Goal: Information Seeking & Learning: Check status

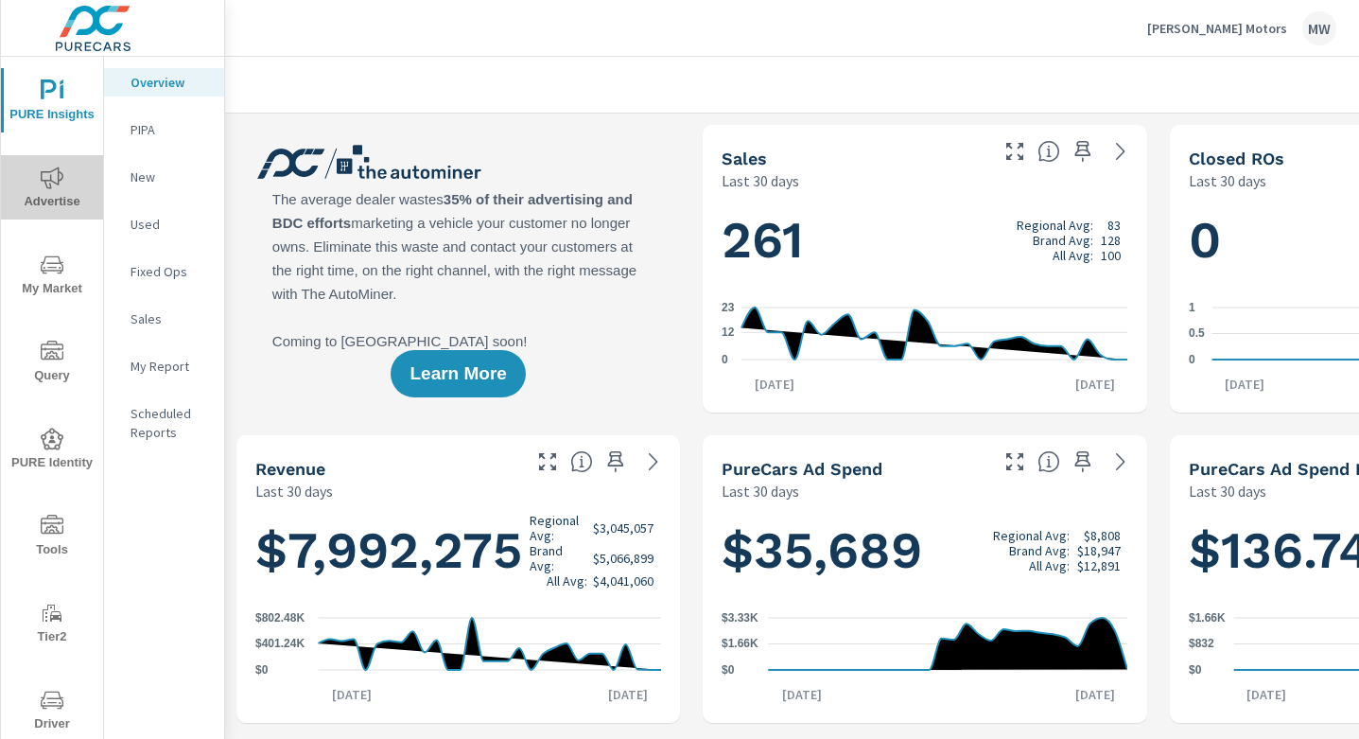
click at [55, 178] on icon "nav menu" at bounding box center [52, 177] width 23 height 23
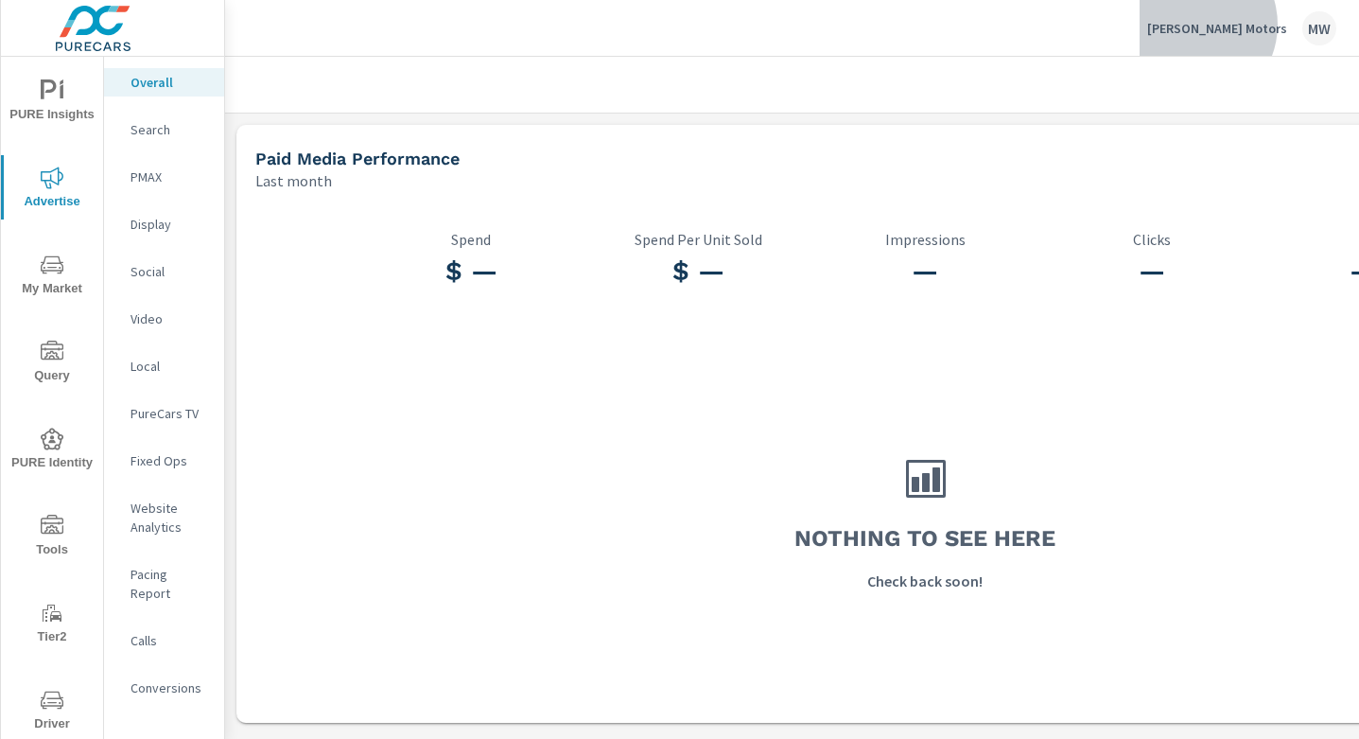
click at [1262, 25] on p "[PERSON_NAME] Motors" at bounding box center [1217, 28] width 140 height 17
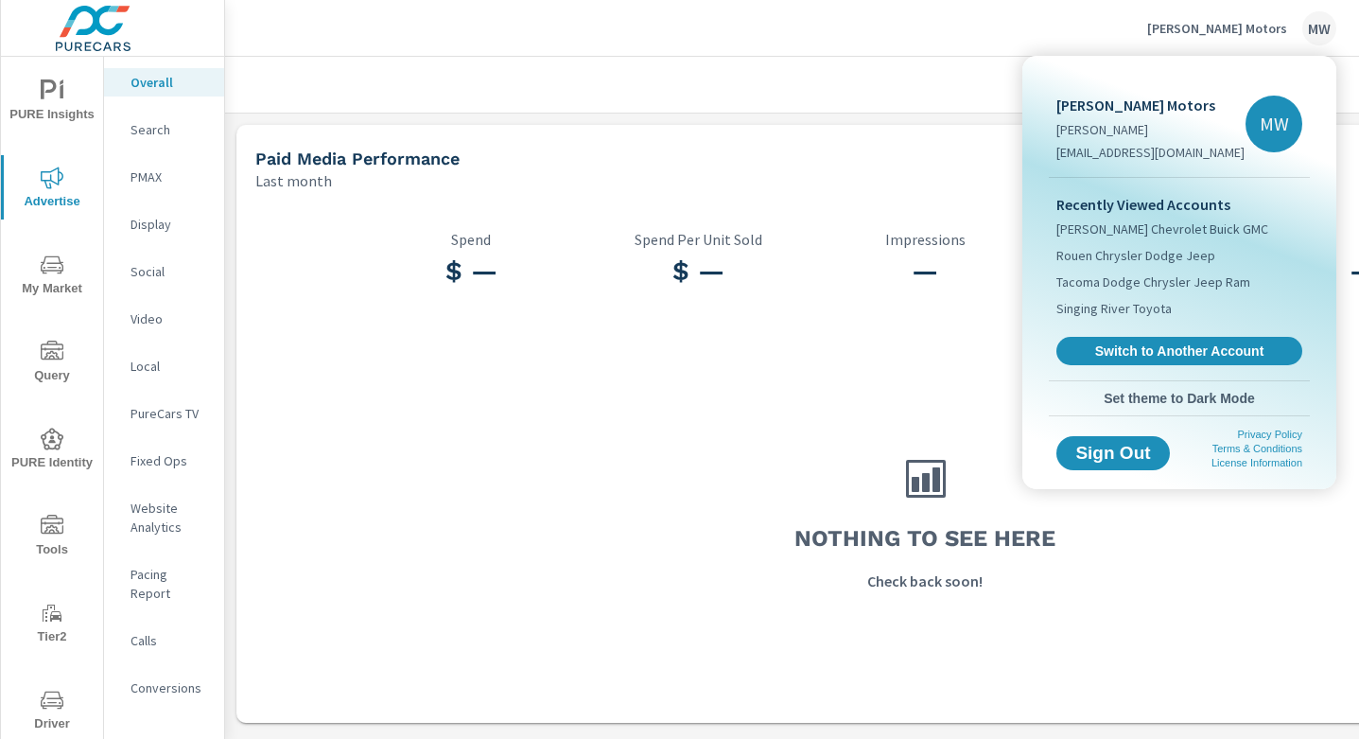
click at [1074, 42] on div at bounding box center [679, 369] width 1359 height 739
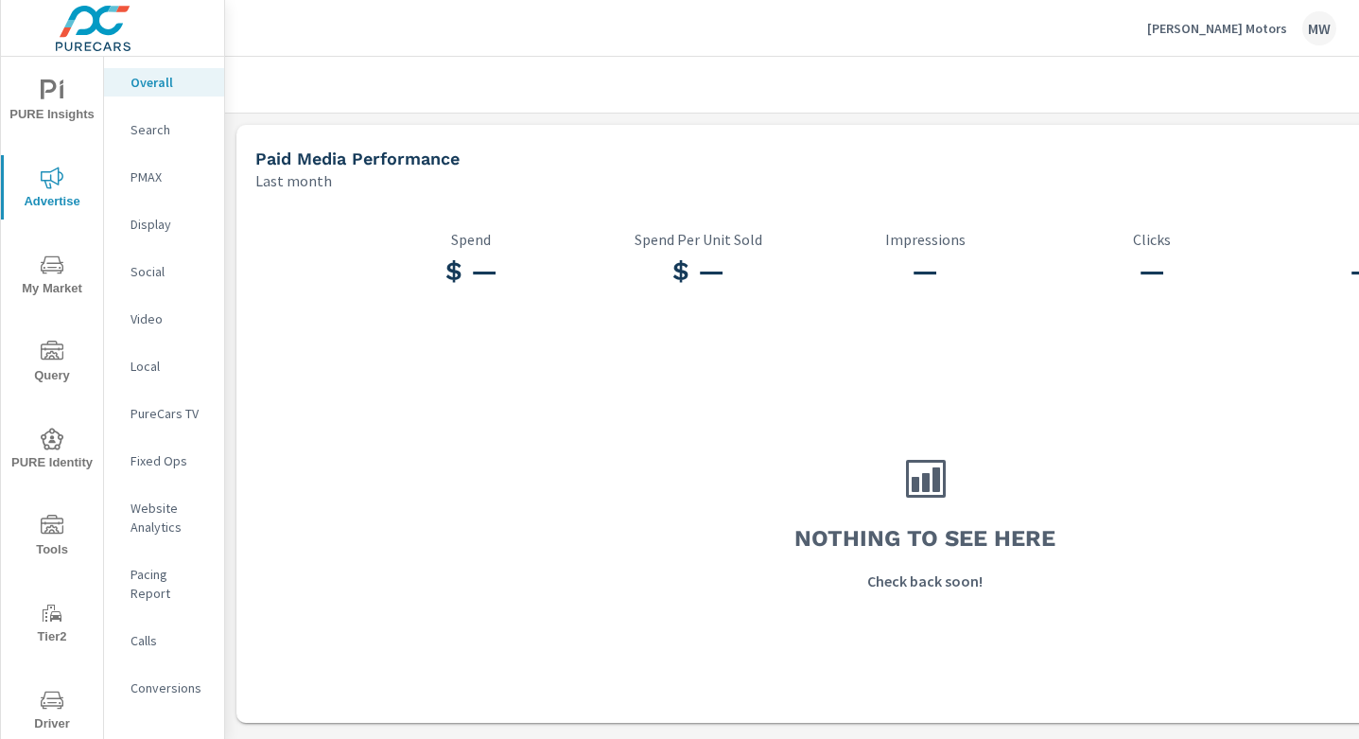
click at [1309, 36] on div "MW" at bounding box center [1320, 28] width 34 height 34
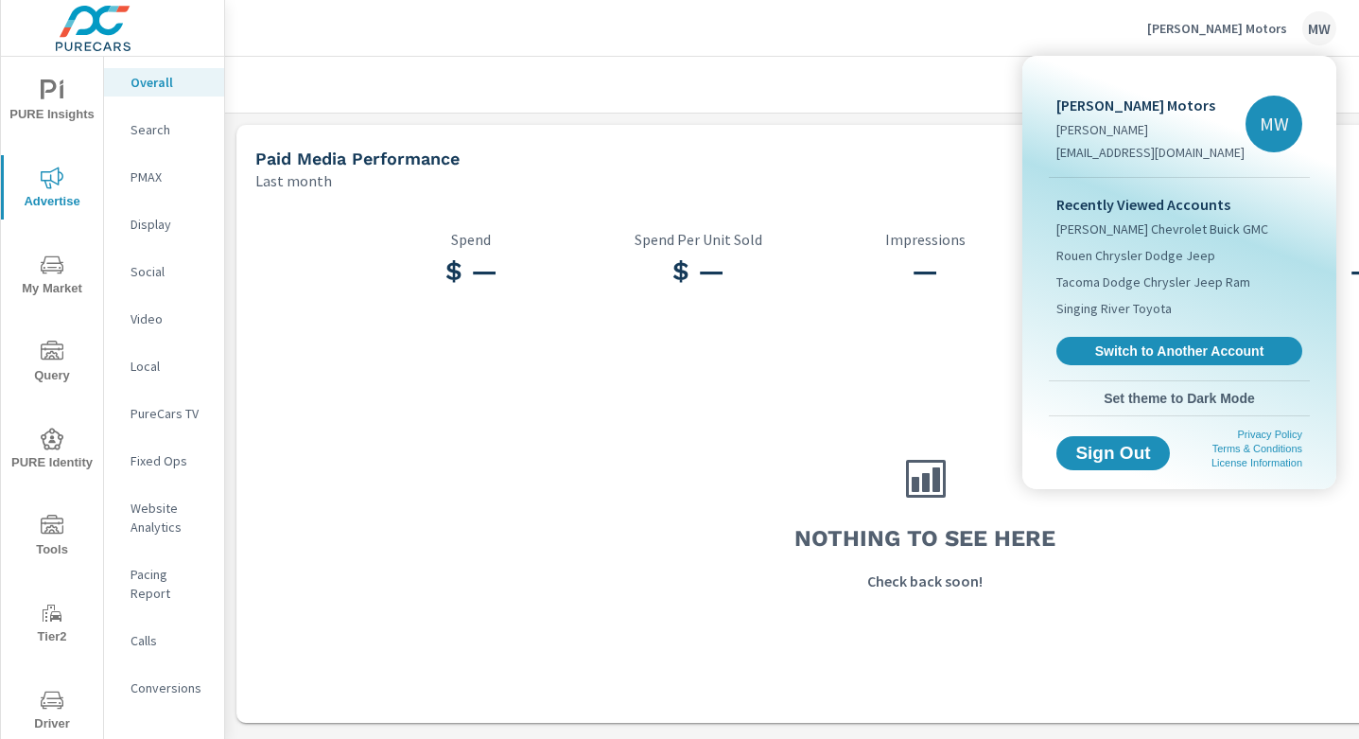
click at [1309, 36] on div at bounding box center [679, 369] width 1359 height 739
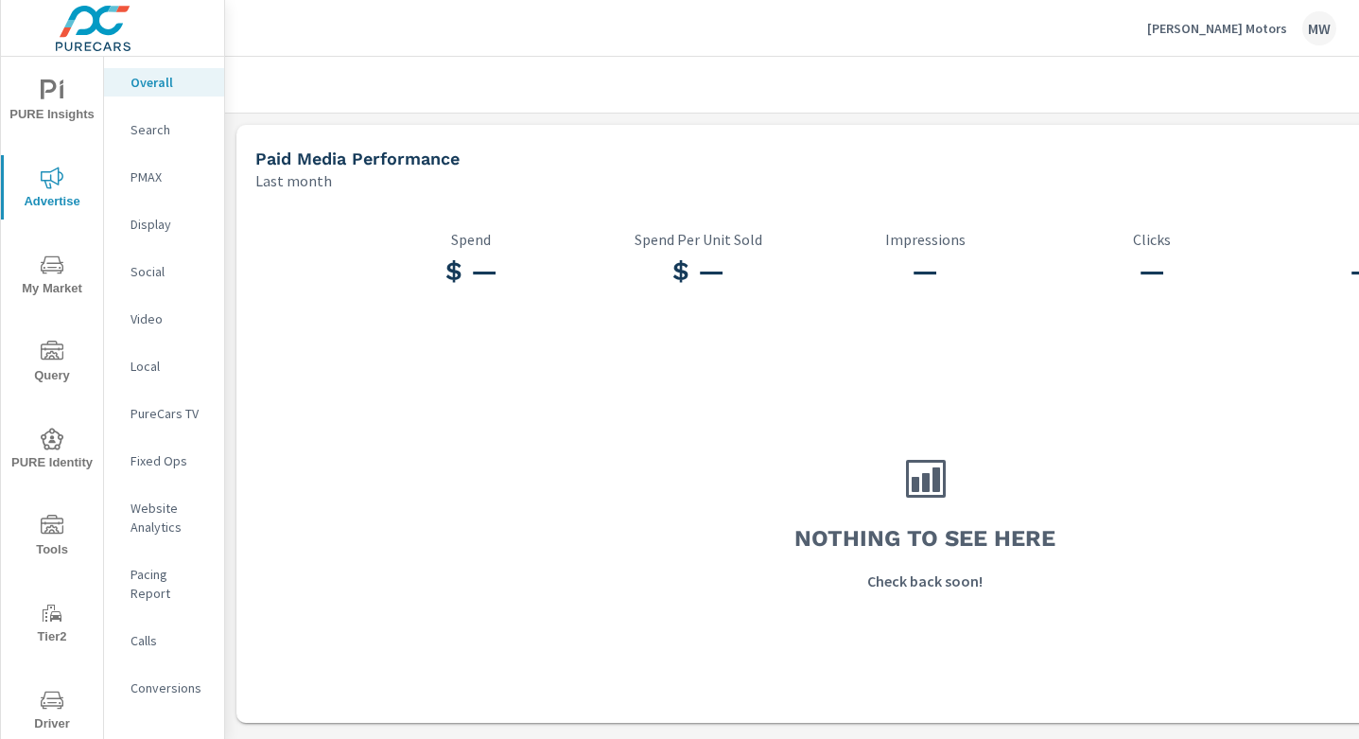
click at [65, 109] on span "PURE Insights" at bounding box center [52, 102] width 91 height 46
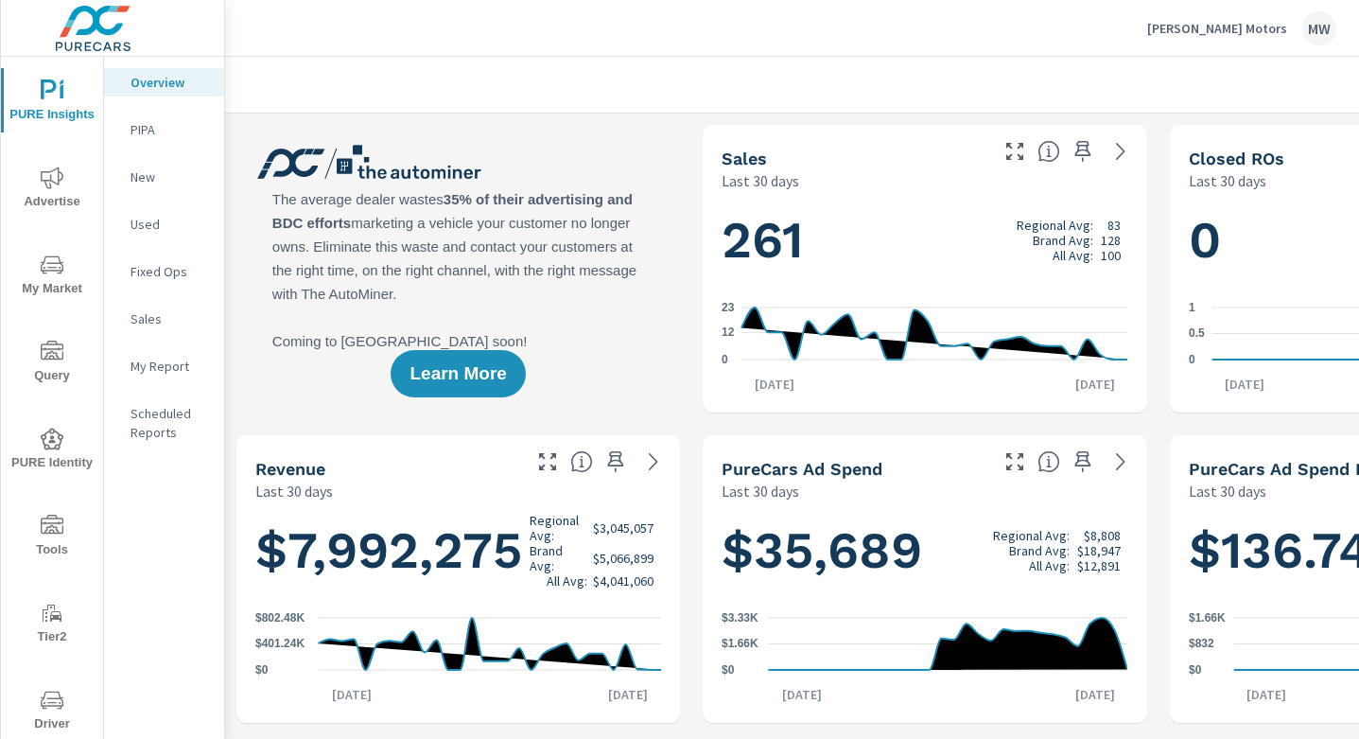
click at [63, 190] on span "Advertise" at bounding box center [52, 189] width 91 height 46
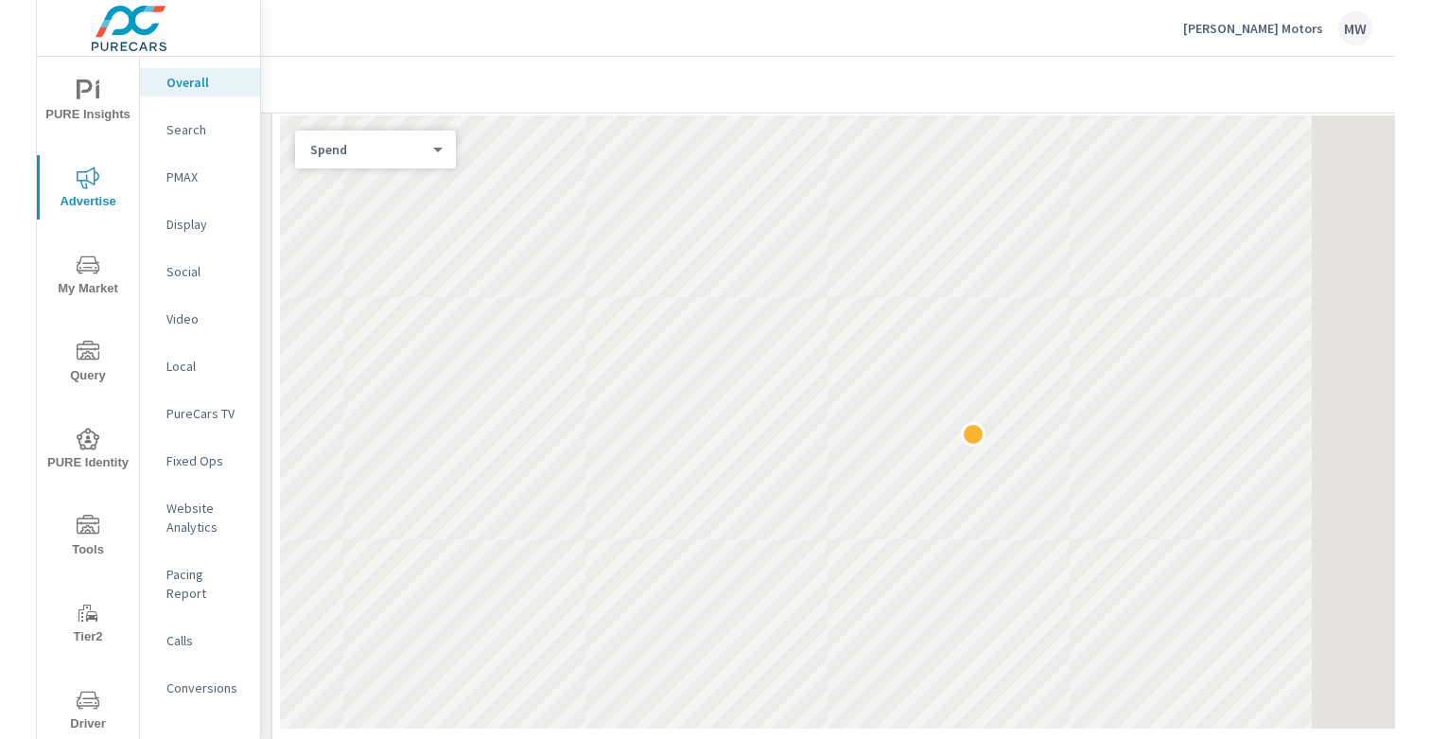
scroll to position [760, 0]
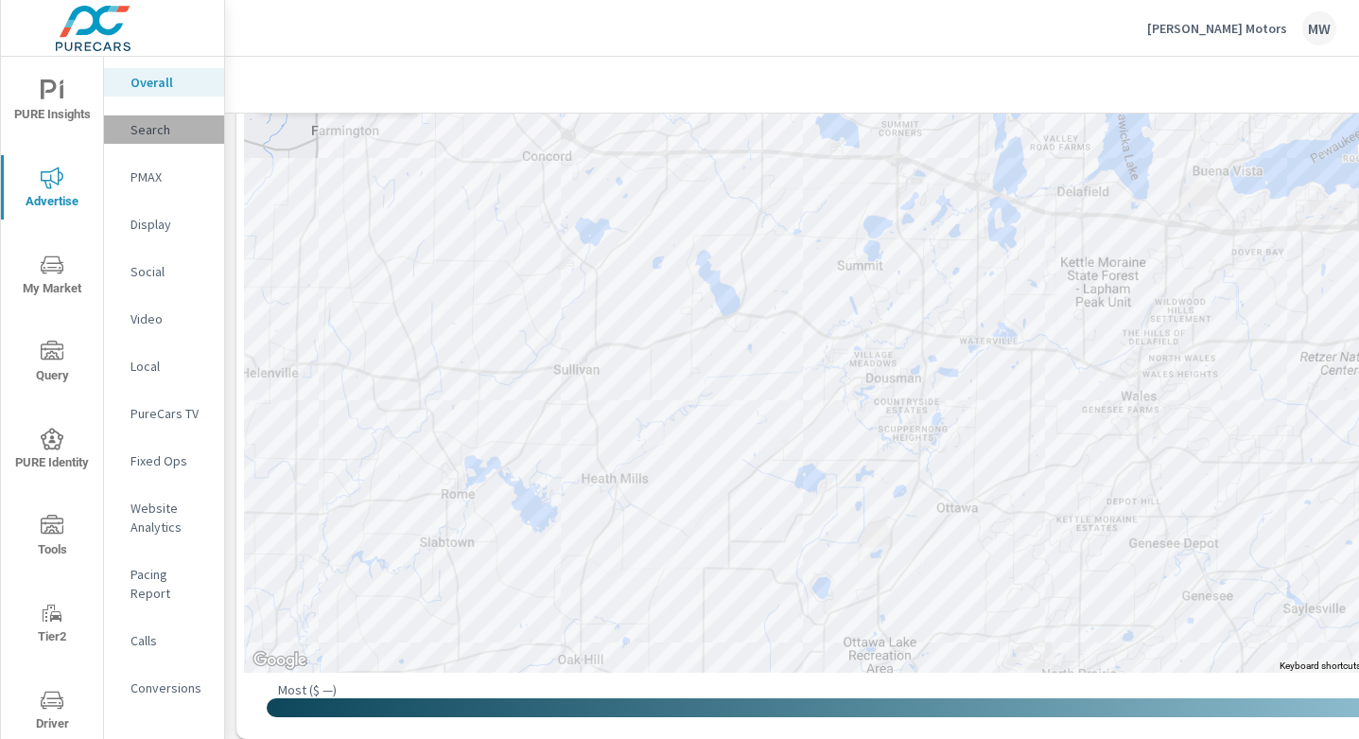
click at [166, 135] on p "Search" at bounding box center [170, 129] width 79 height 19
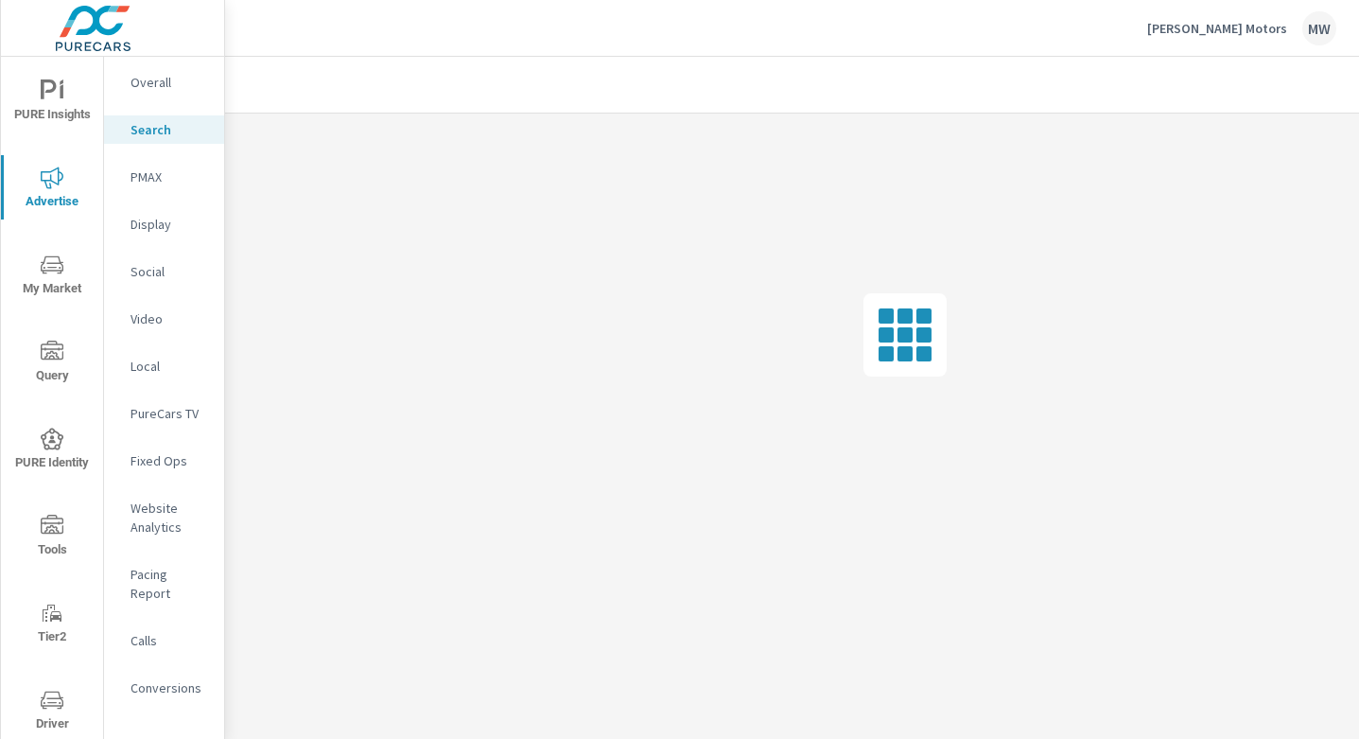
click at [160, 176] on p "PMAX" at bounding box center [170, 176] width 79 height 19
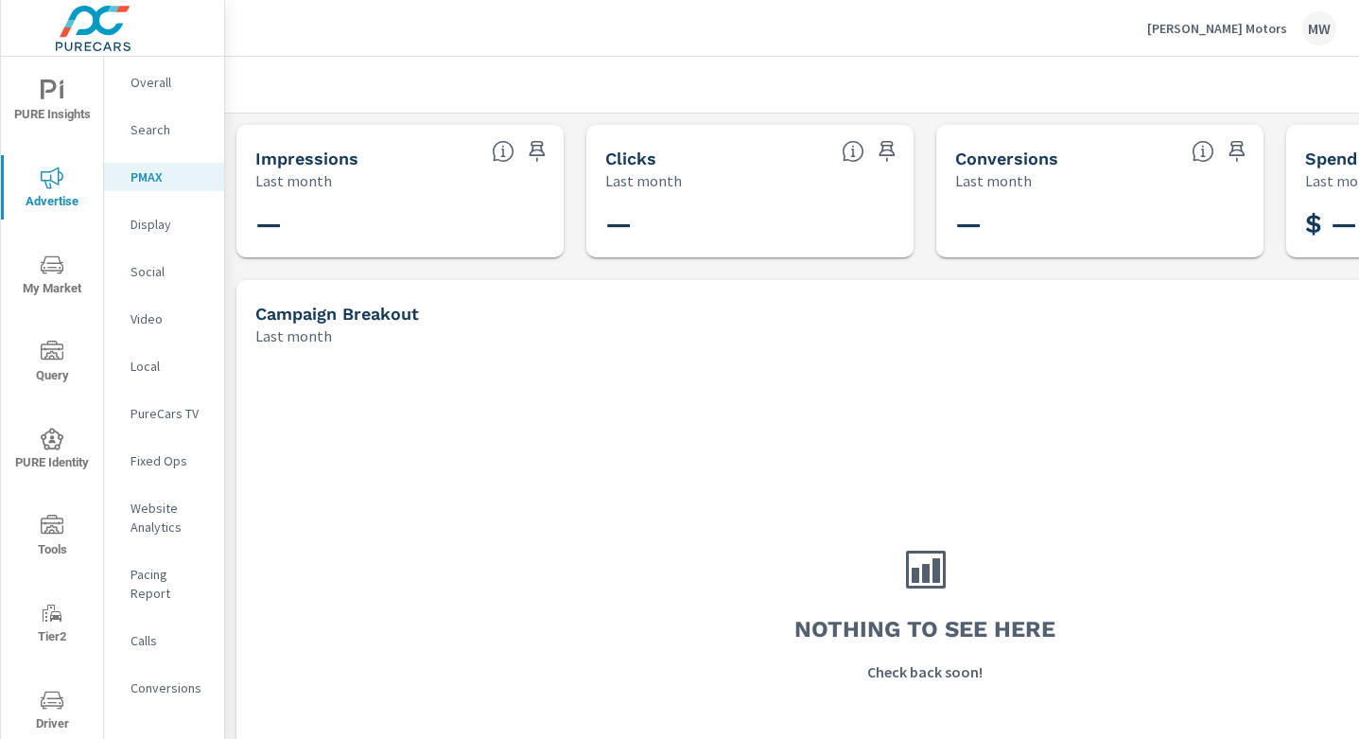
click at [988, 184] on p "Last month" at bounding box center [993, 180] width 77 height 23
click at [1275, 29] on p "[PERSON_NAME] Motors" at bounding box center [1217, 28] width 140 height 17
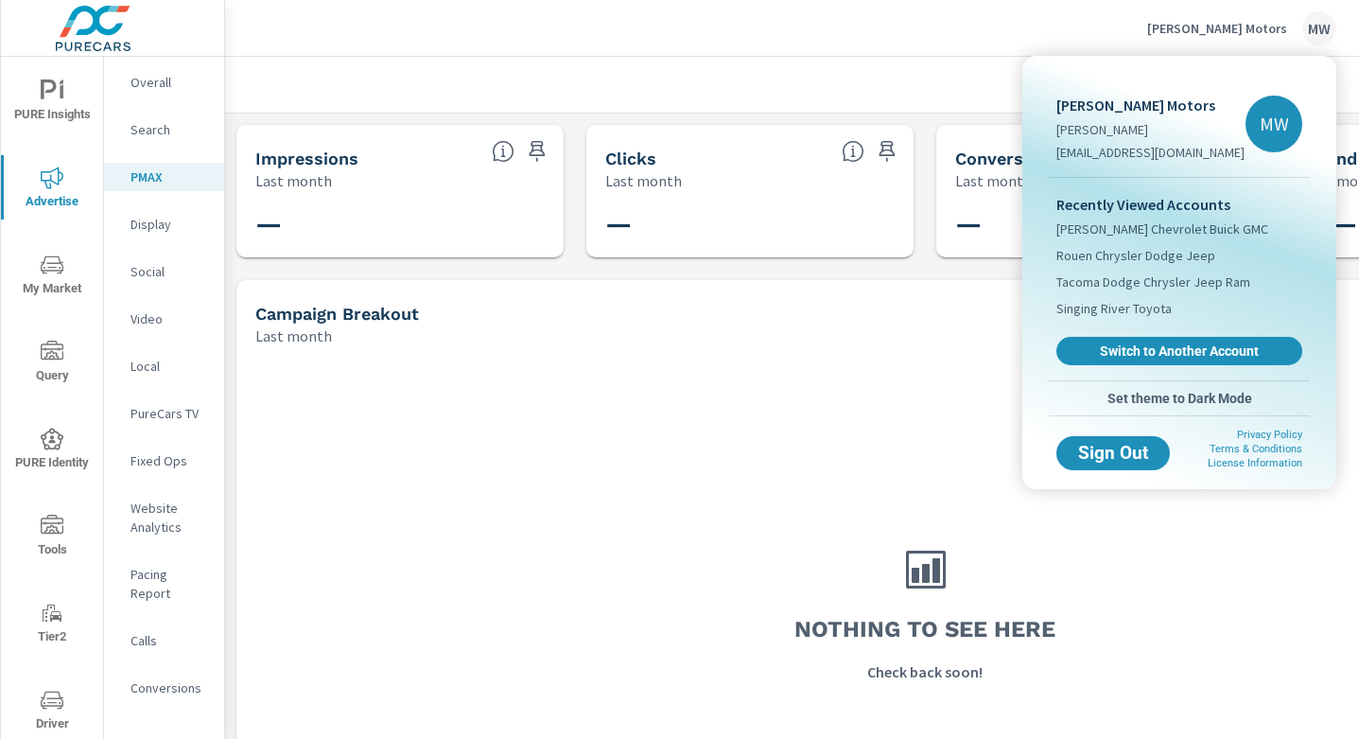
click at [1275, 29] on div at bounding box center [679, 369] width 1359 height 739
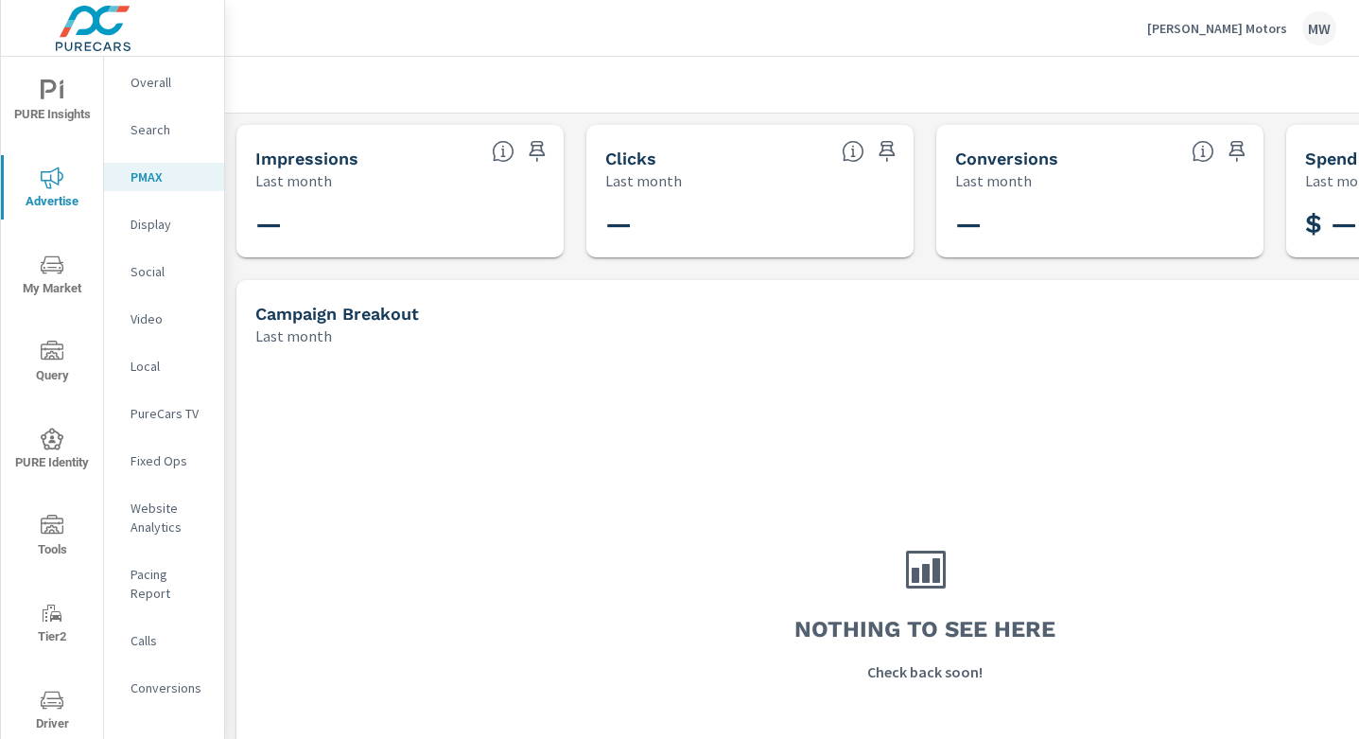
click at [1269, 32] on p "[PERSON_NAME] Motors" at bounding box center [1217, 28] width 140 height 17
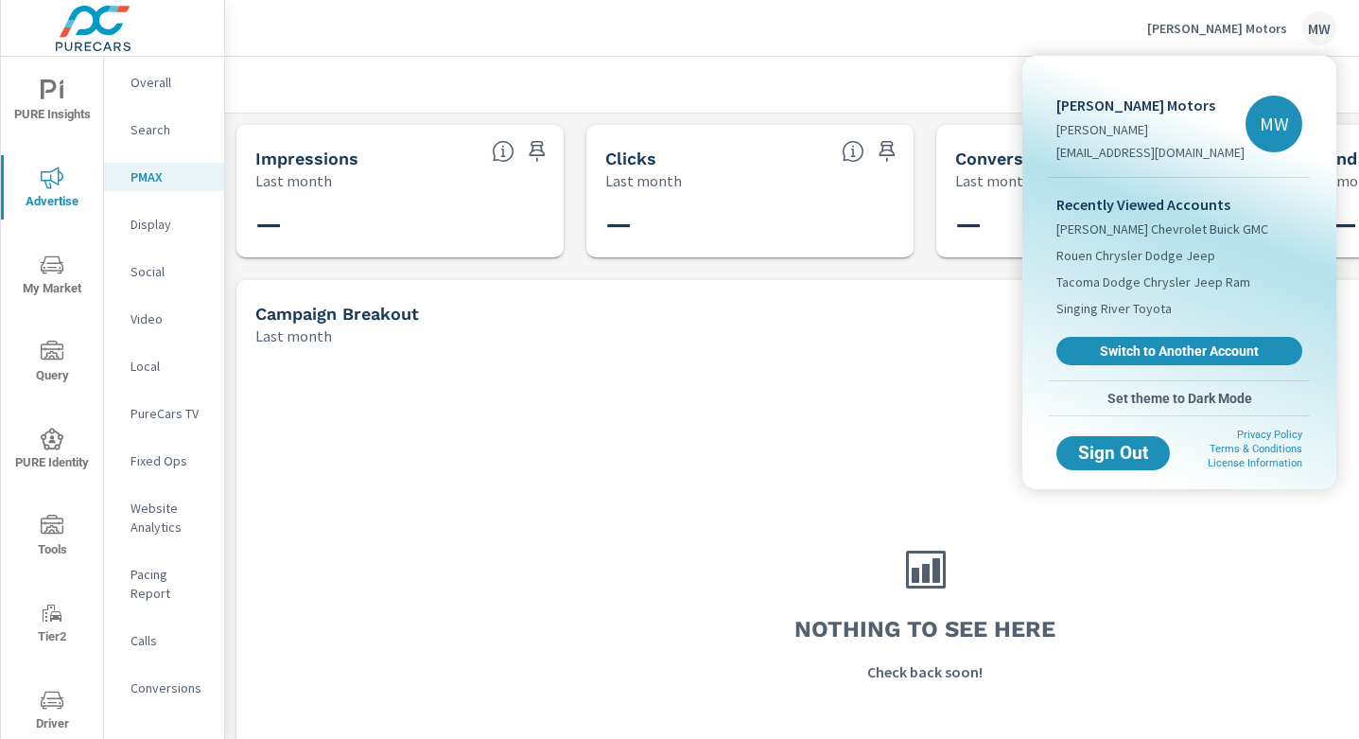
click at [1269, 32] on div at bounding box center [679, 369] width 1359 height 739
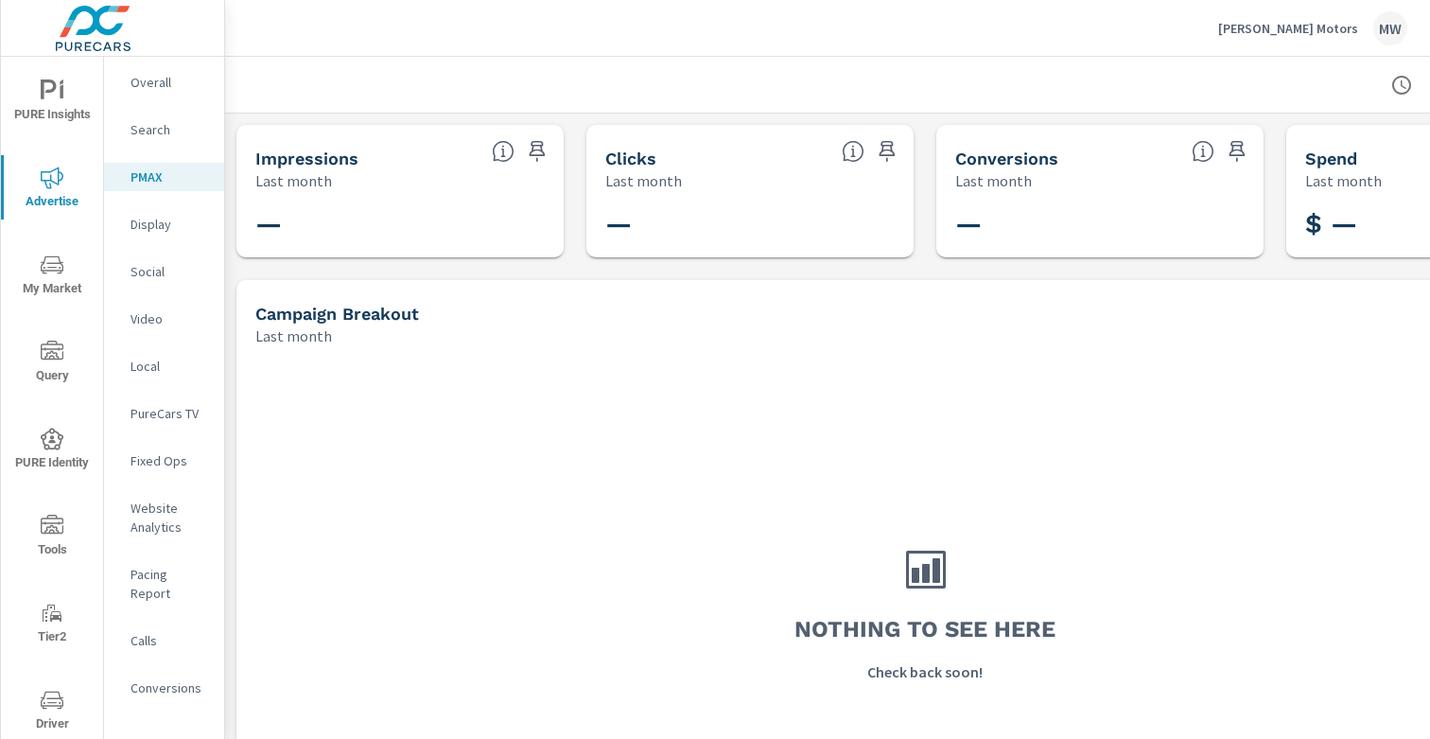
click at [1358, 79] on icon "button" at bounding box center [1402, 85] width 23 height 23
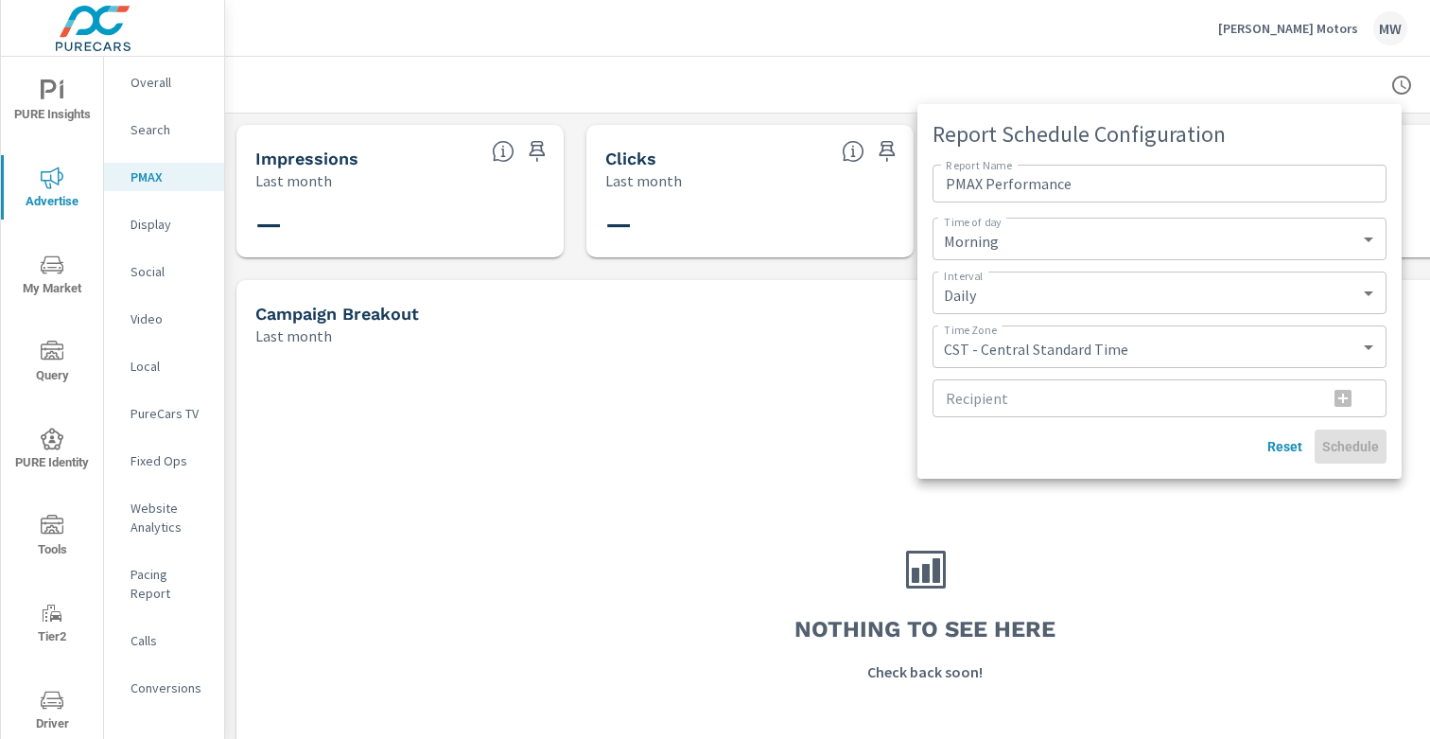
click at [1149, 28] on div at bounding box center [715, 369] width 1430 height 739
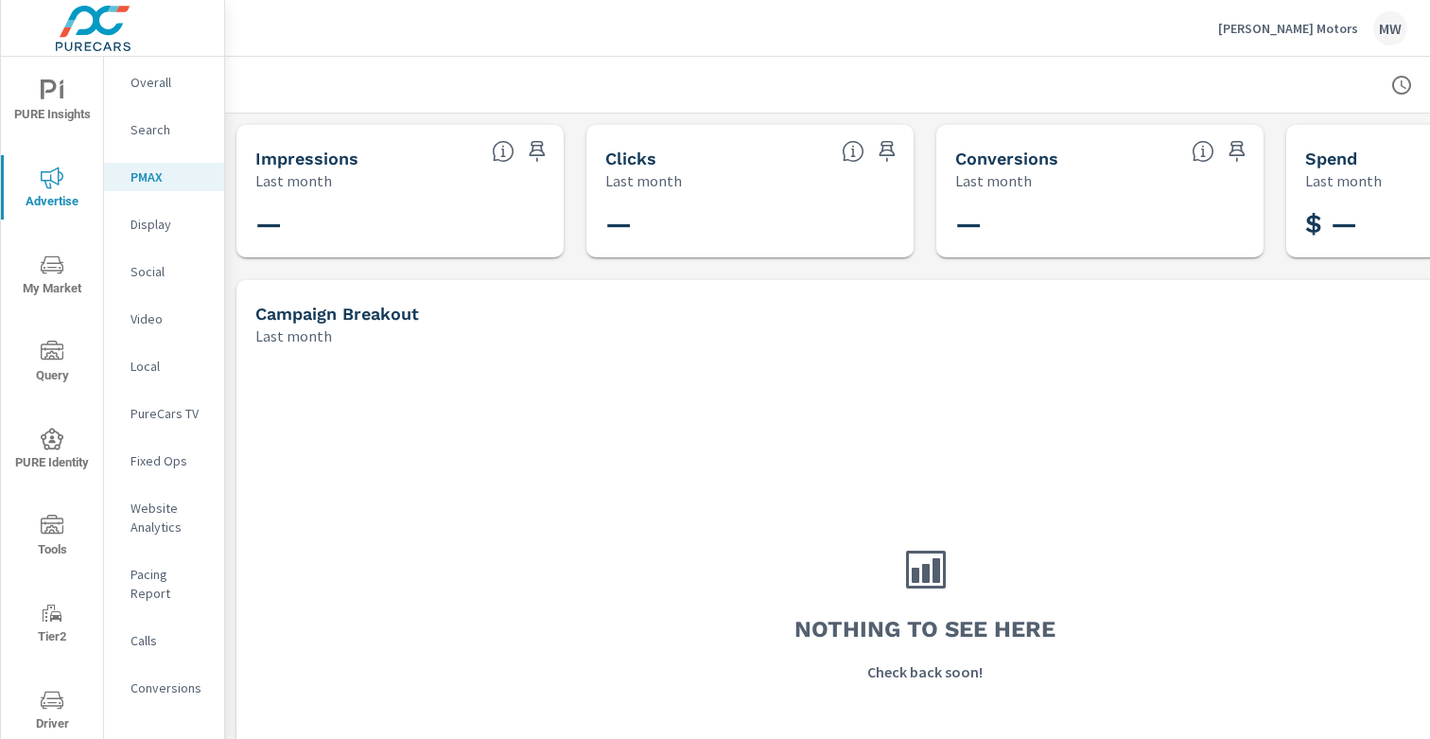
click at [151, 126] on p "Search" at bounding box center [170, 129] width 79 height 19
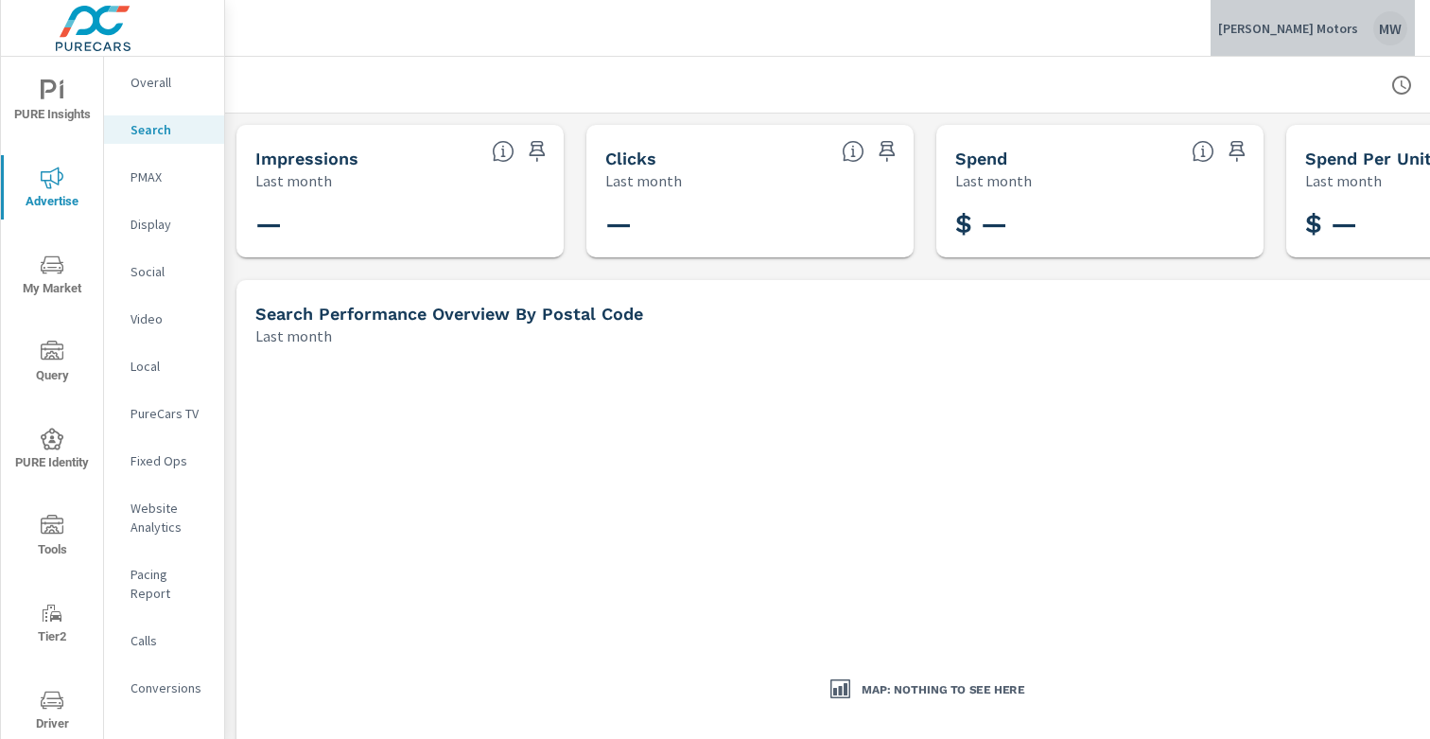
click at [1358, 26] on div "MW" at bounding box center [1391, 28] width 34 height 34
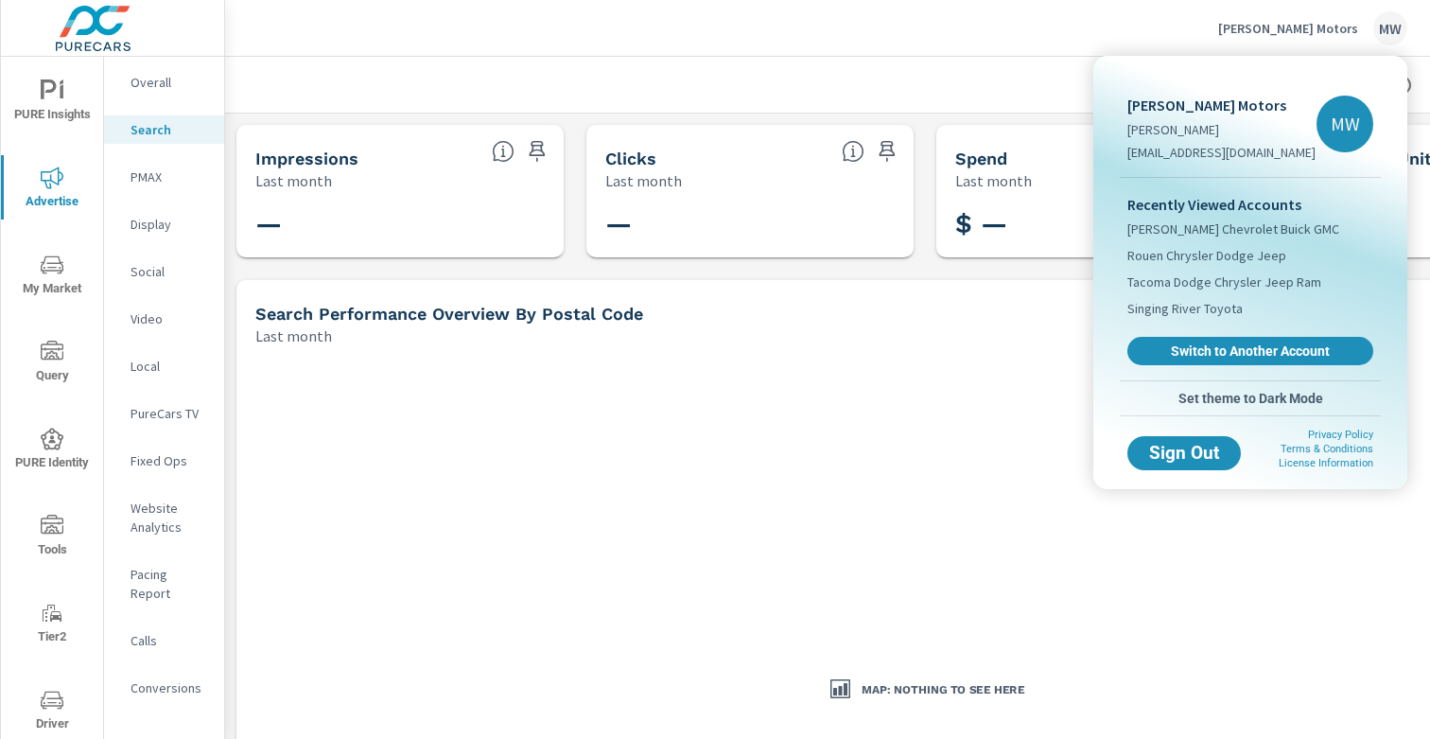
click at [1358, 26] on div at bounding box center [715, 369] width 1430 height 739
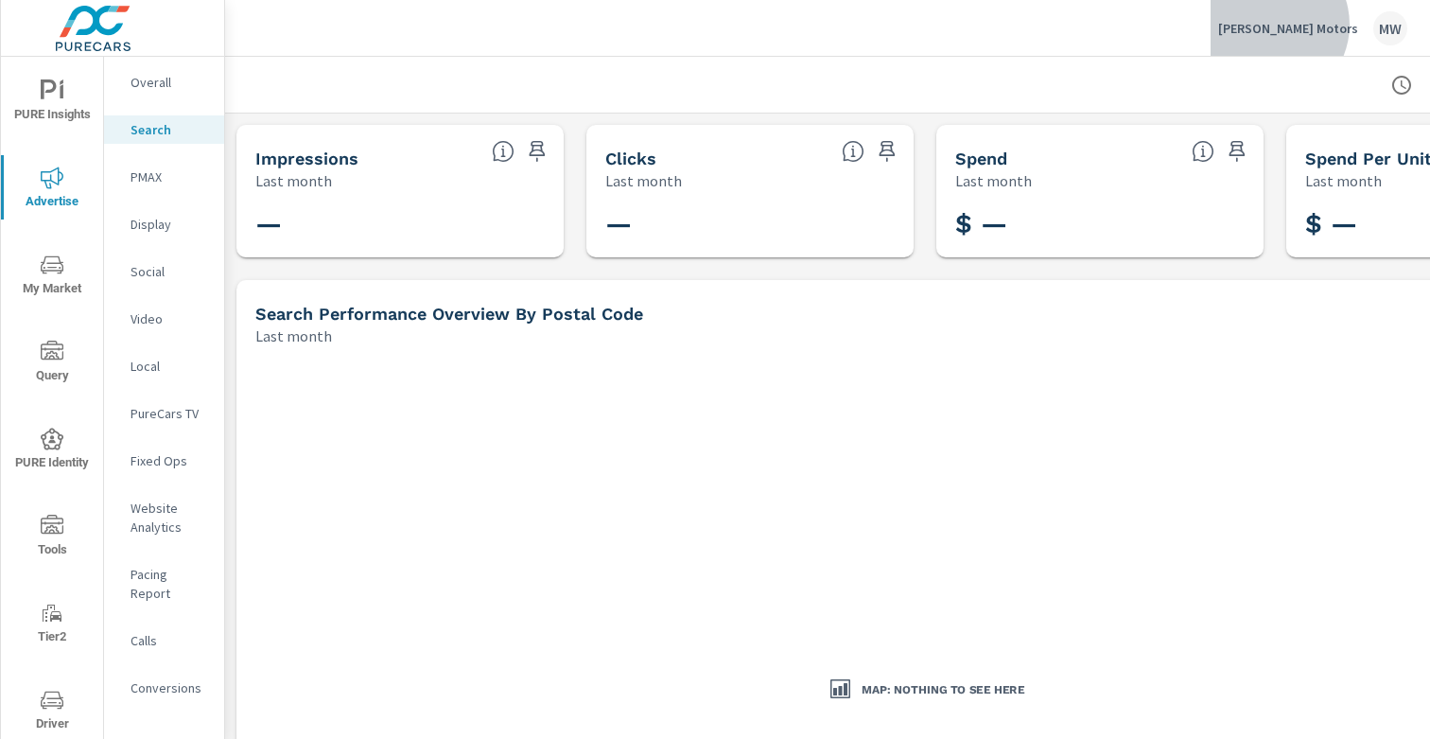
click at [1339, 25] on p "[PERSON_NAME] Motors" at bounding box center [1288, 28] width 140 height 17
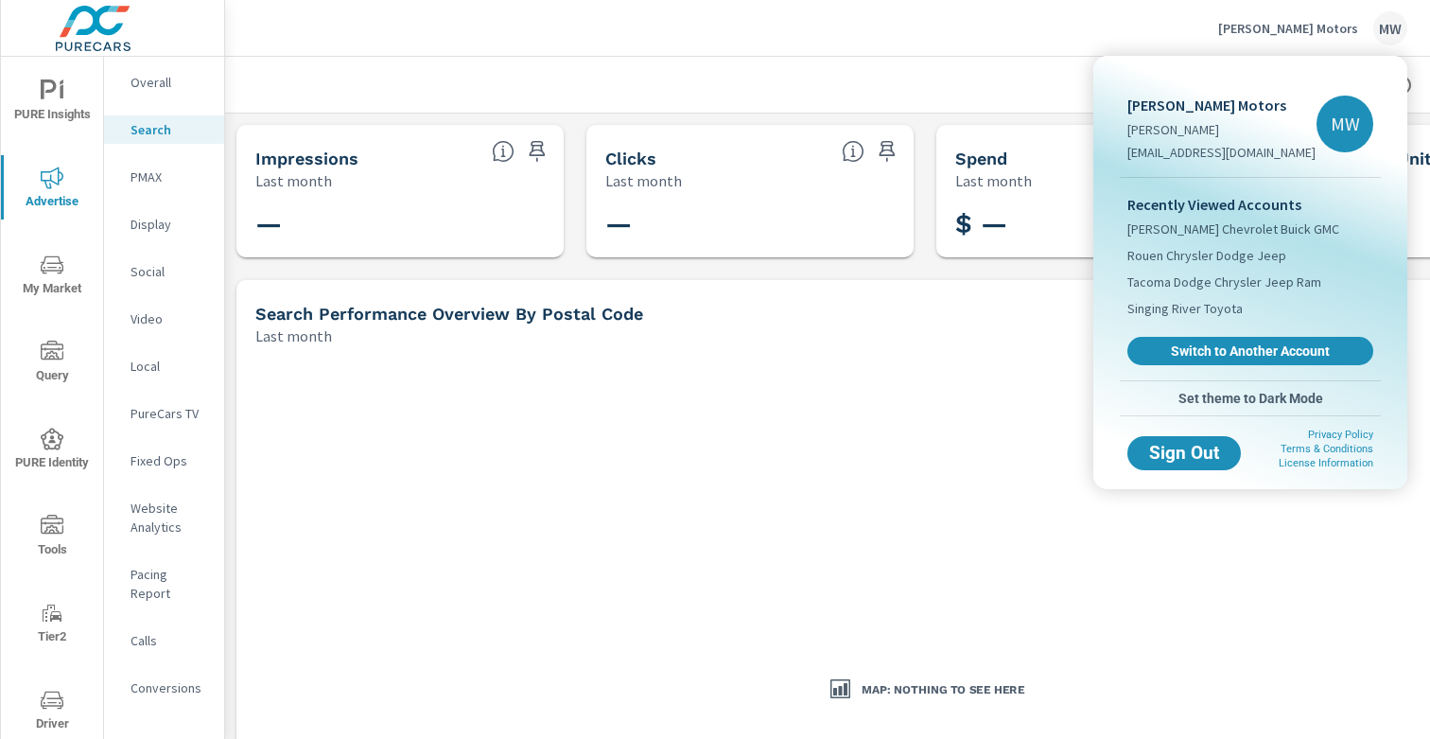
click at [84, 26] on div at bounding box center [715, 369] width 1430 height 739
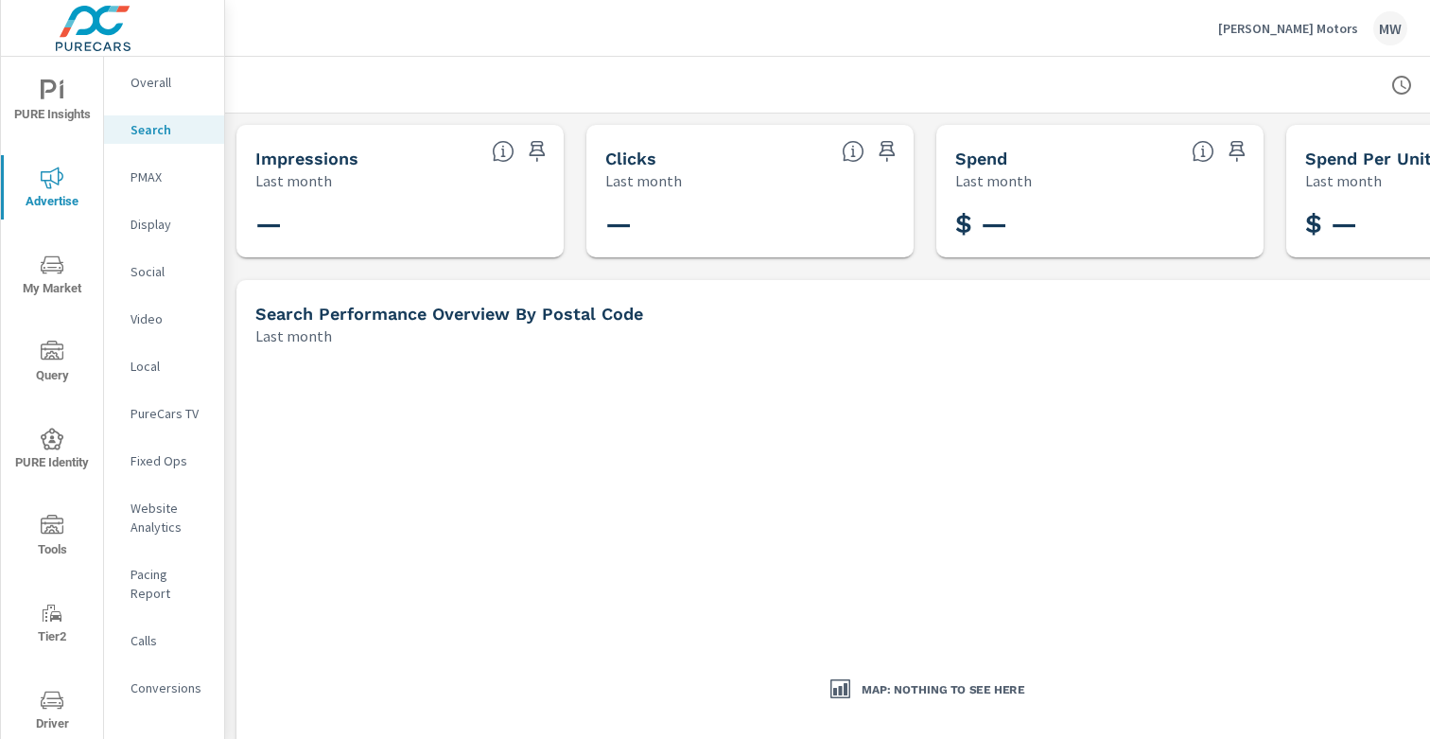
click at [99, 36] on img at bounding box center [93, 29] width 184 height 76
click at [60, 106] on span "PURE Insights" at bounding box center [52, 102] width 91 height 46
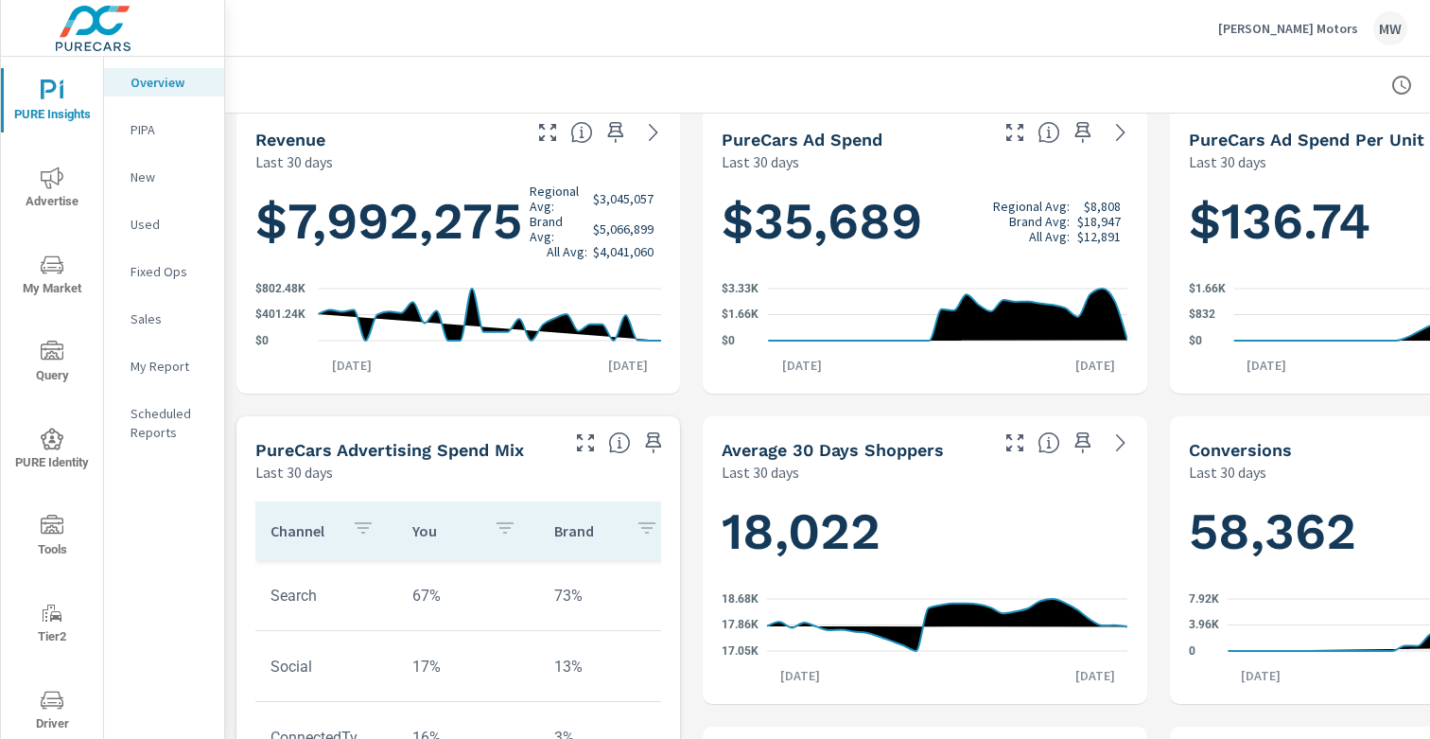
scroll to position [376, 0]
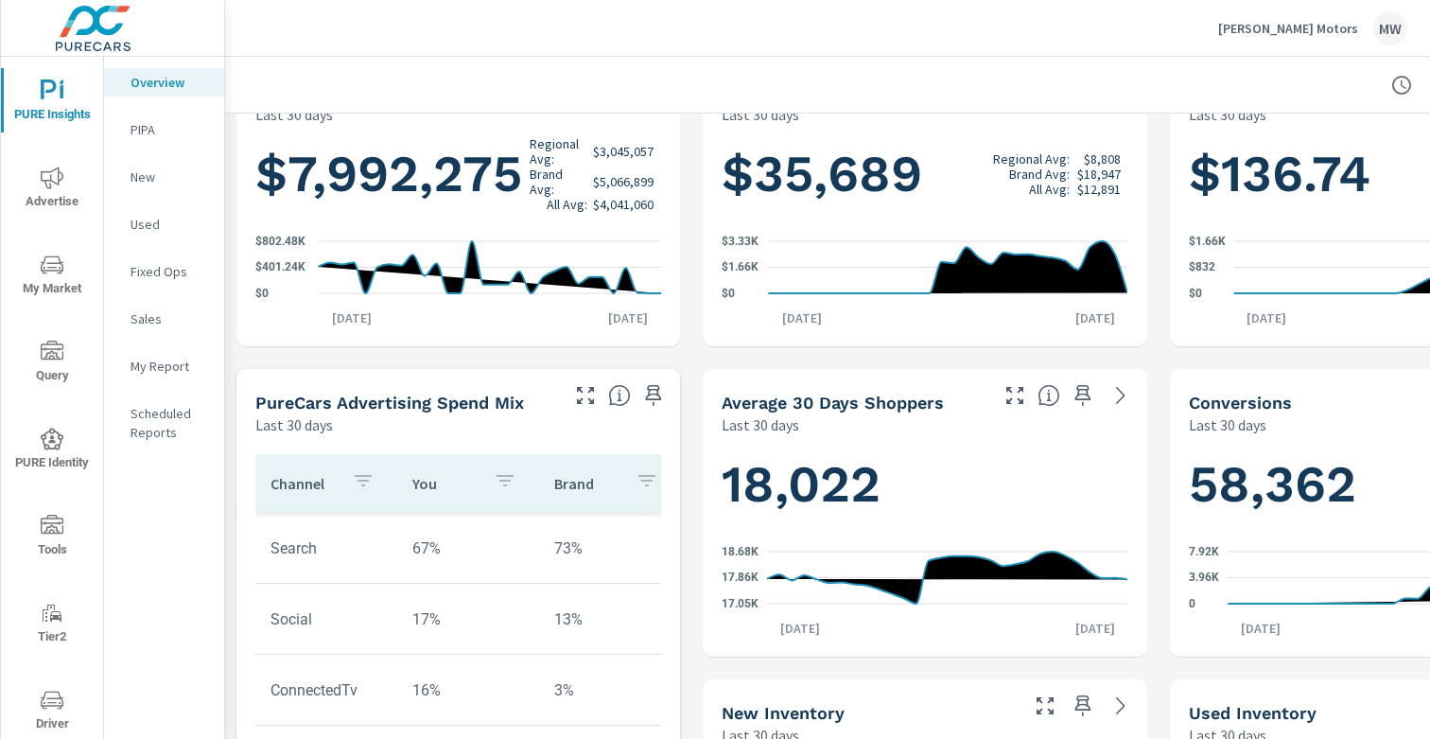
click at [153, 124] on p "PIPA" at bounding box center [170, 129] width 79 height 19
